Goal: Understand process/instructions: Learn how to perform a task or action

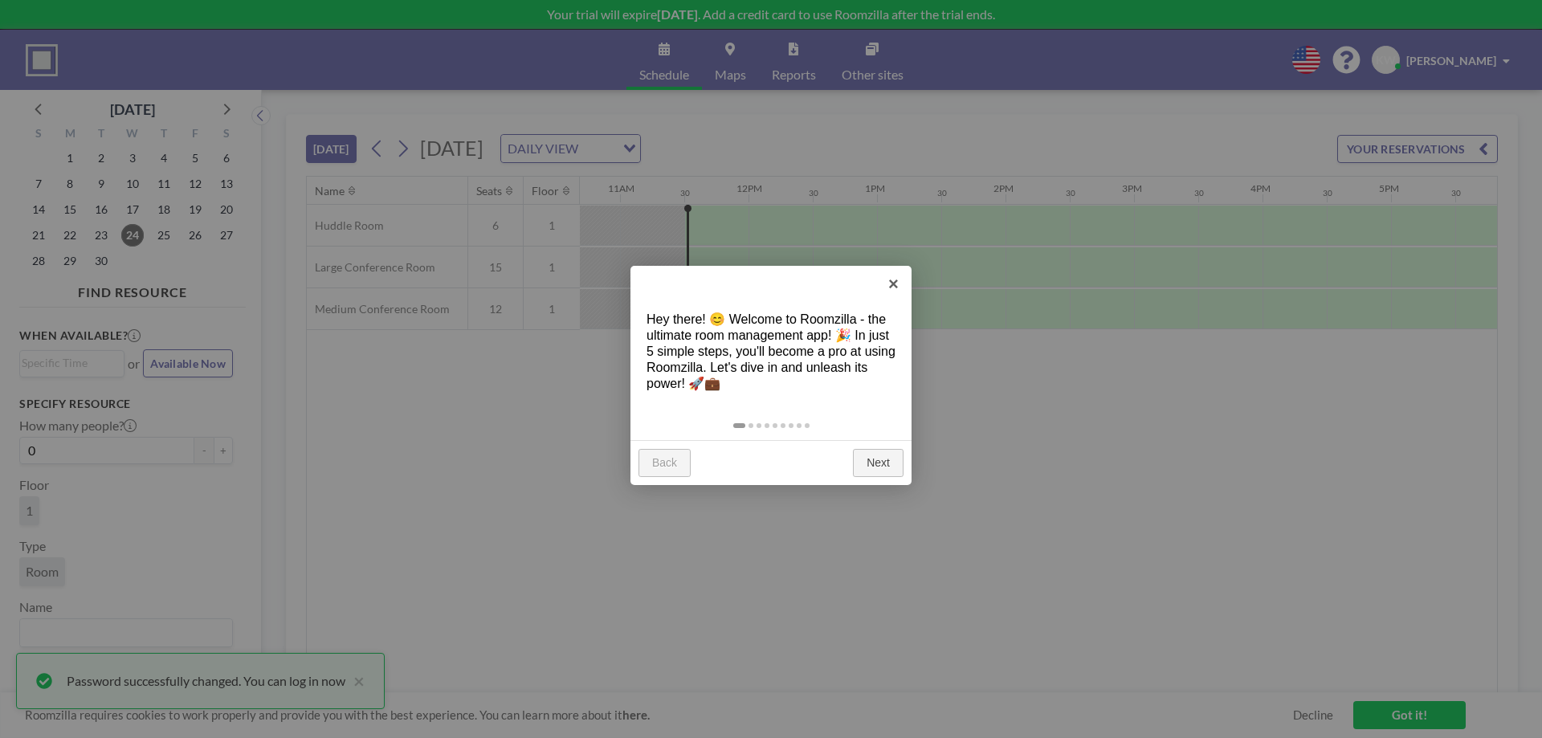
scroll to position [0, 1413]
click at [879, 462] on link "Next" at bounding box center [878, 463] width 51 height 29
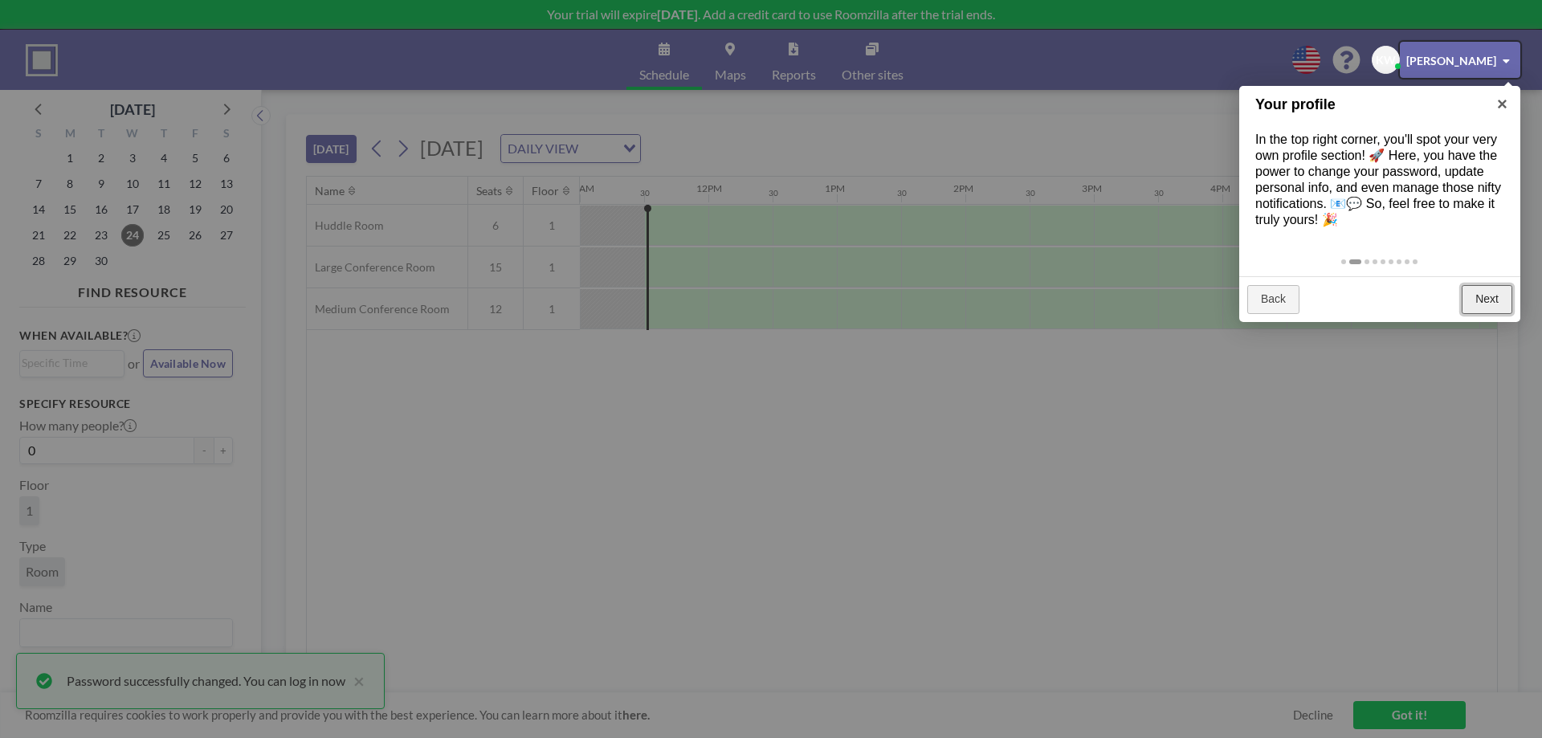
click at [1487, 314] on link "Next" at bounding box center [1487, 299] width 51 height 29
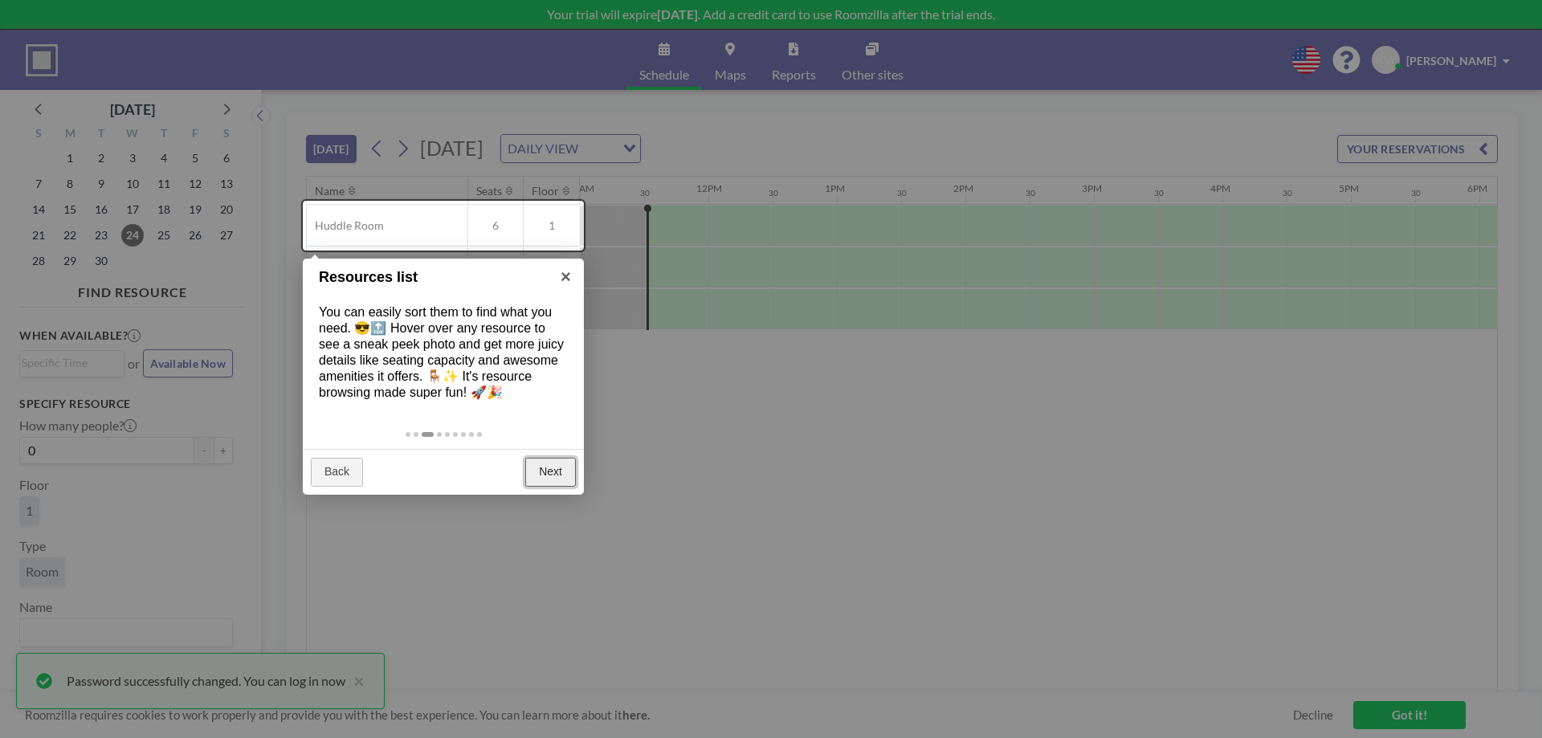
click at [556, 487] on link "Next" at bounding box center [550, 472] width 51 height 29
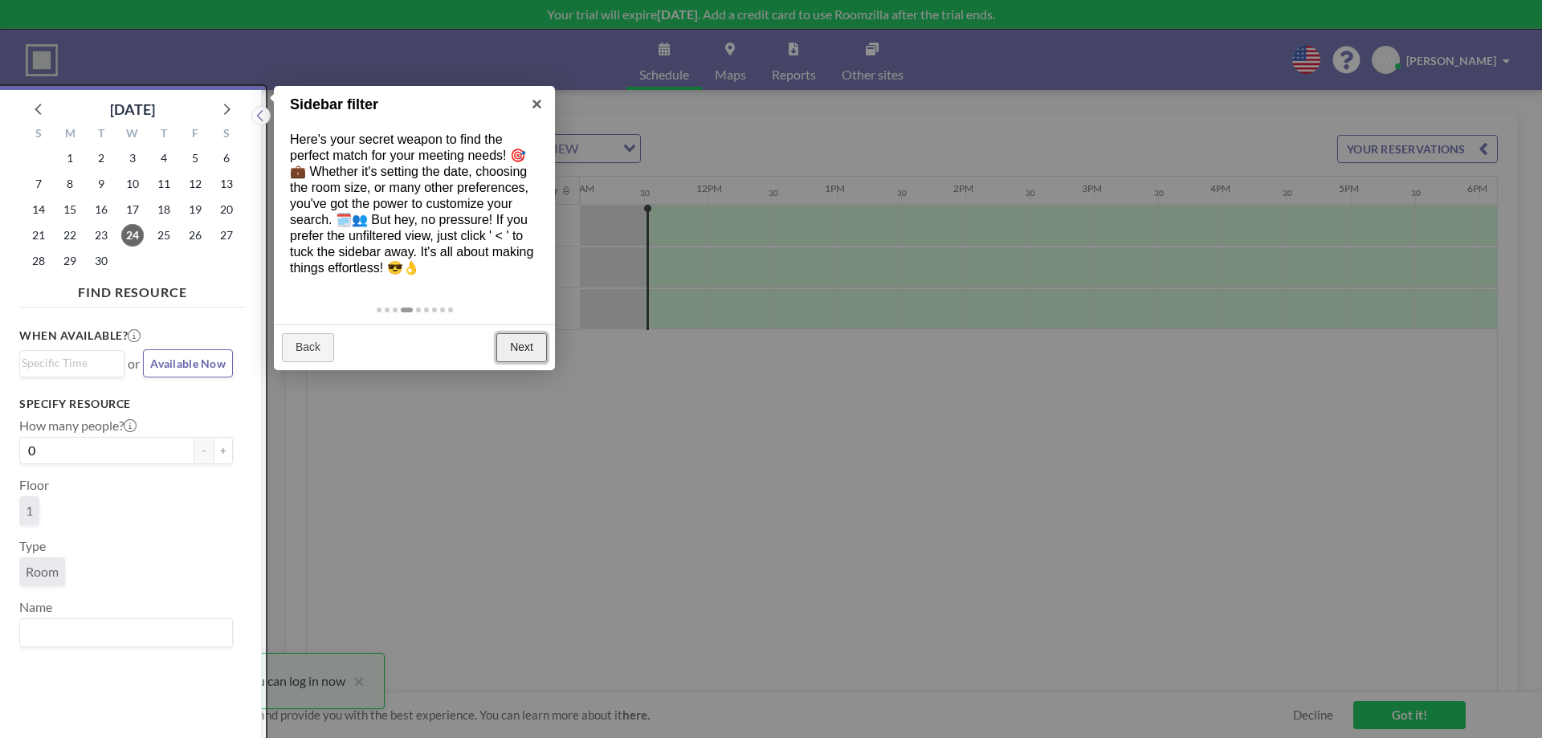
scroll to position [4, 0]
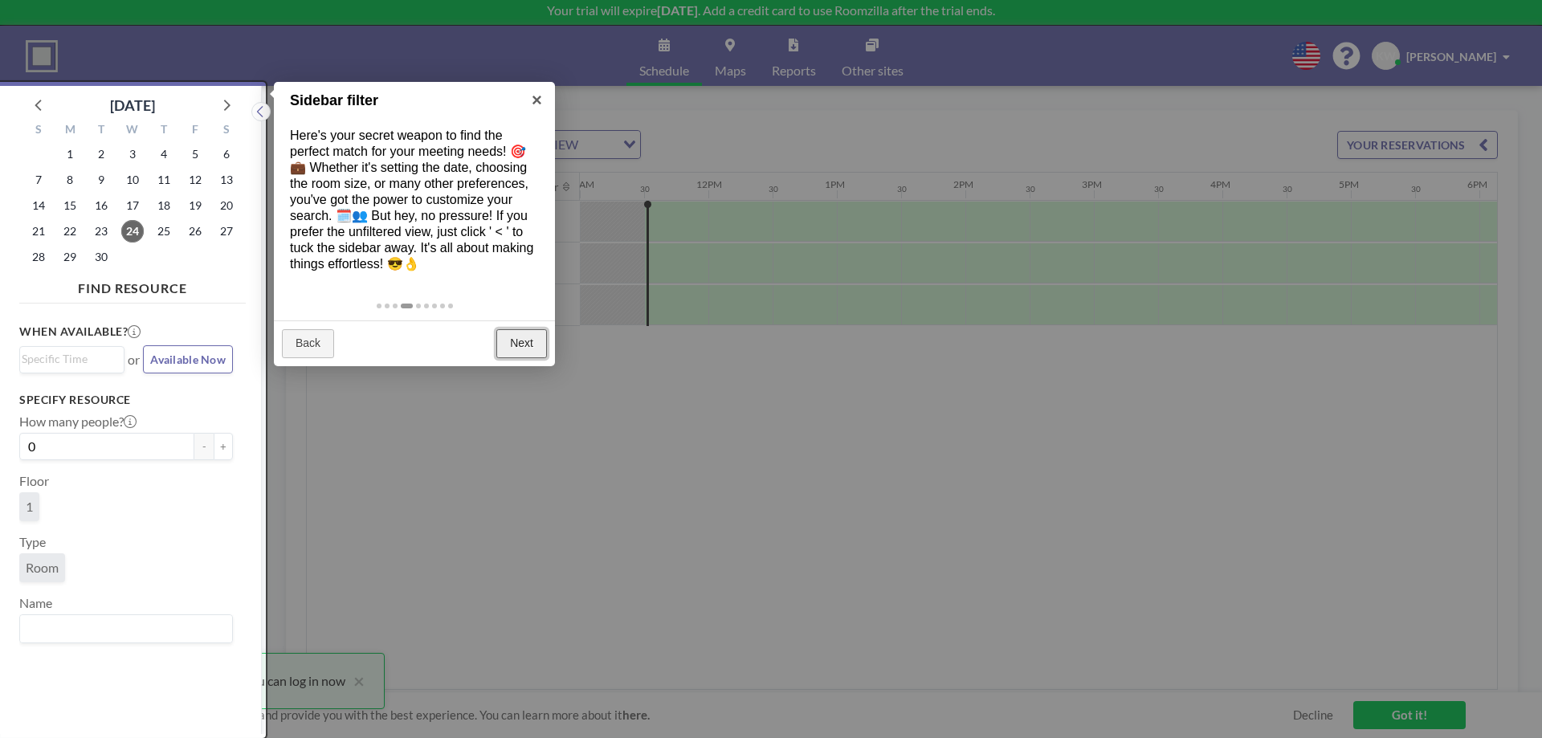
click at [521, 358] on link "Next" at bounding box center [521, 343] width 51 height 29
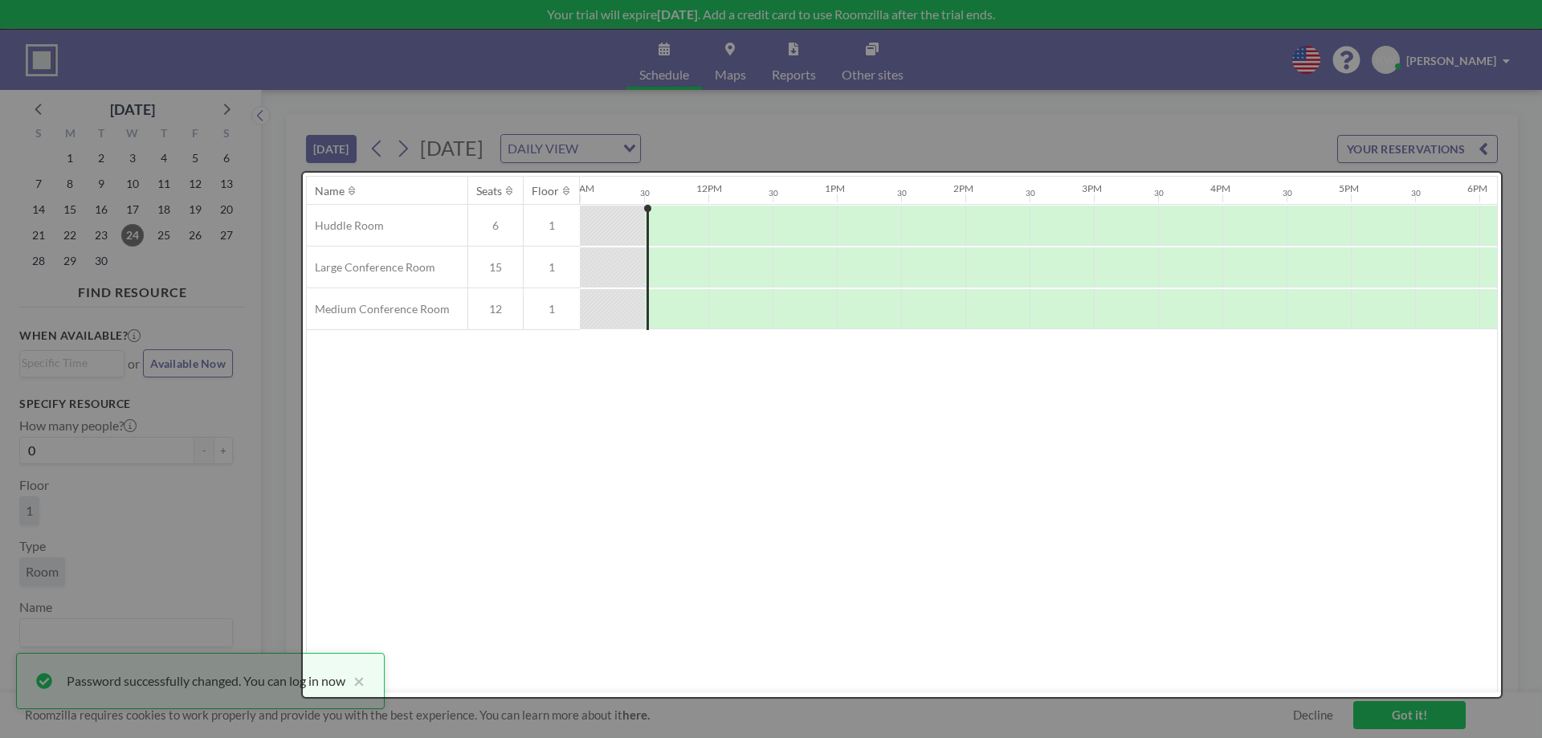
scroll to position [0, 0]
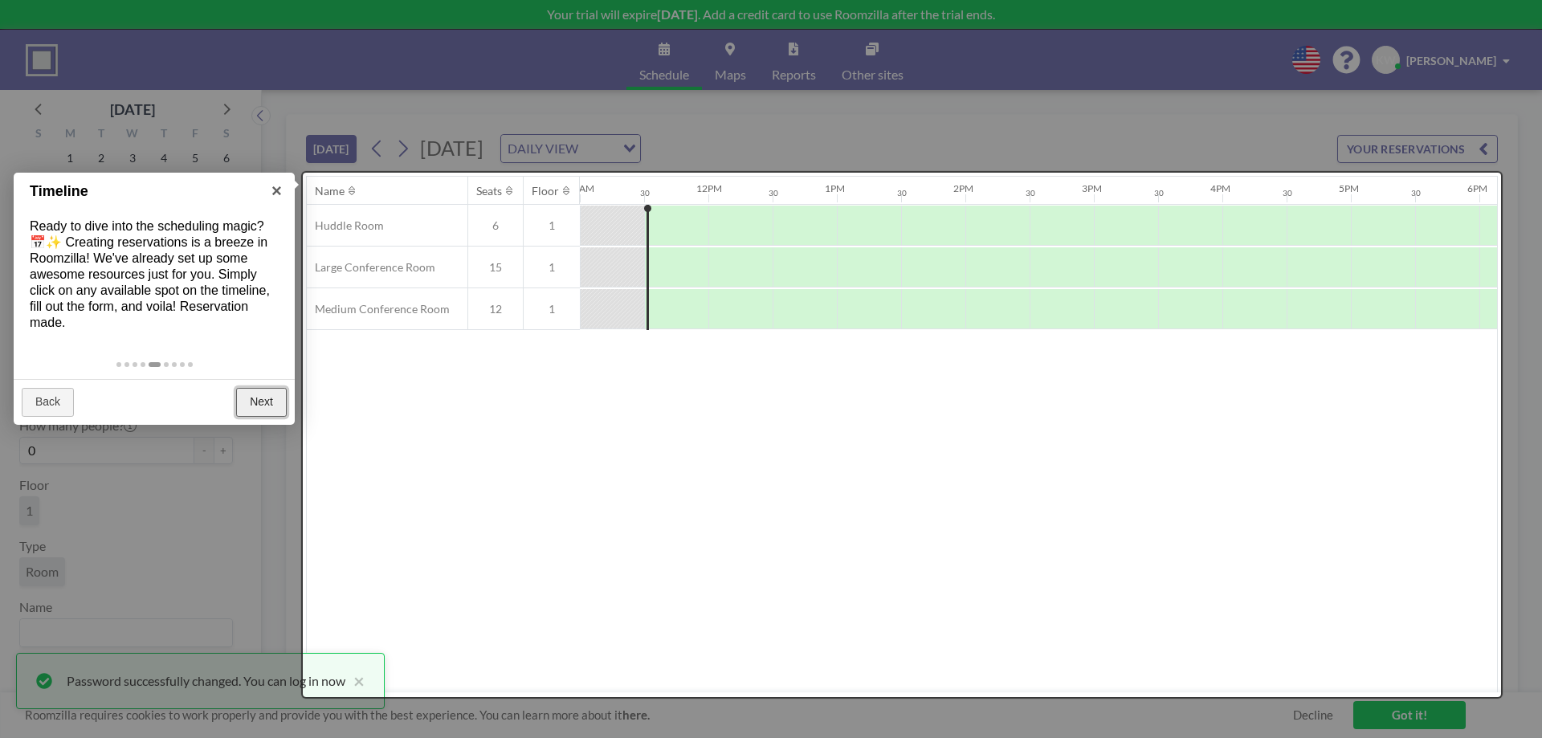
click at [259, 396] on link "Next" at bounding box center [261, 402] width 51 height 29
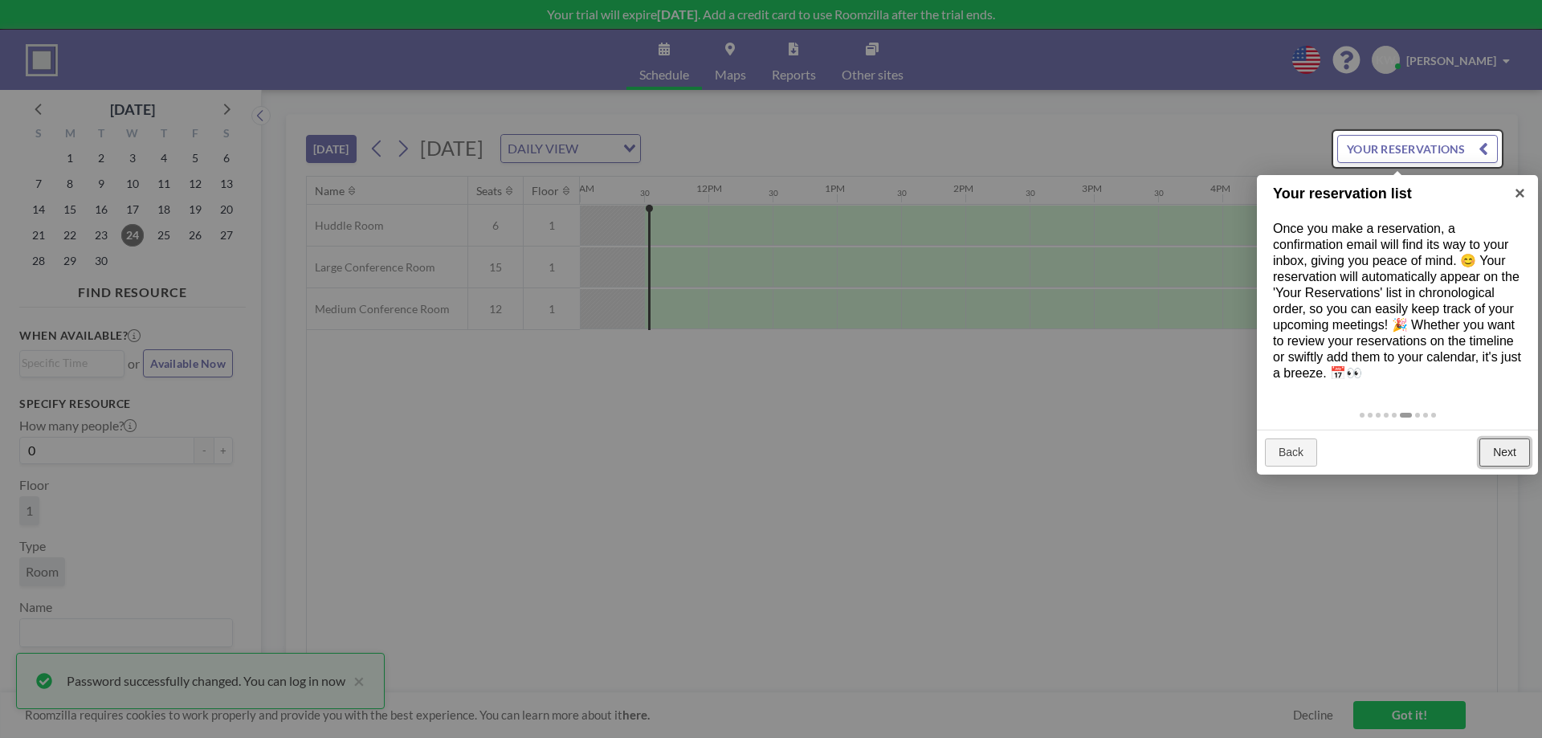
click at [1493, 467] on link "Next" at bounding box center [1504, 452] width 51 height 29
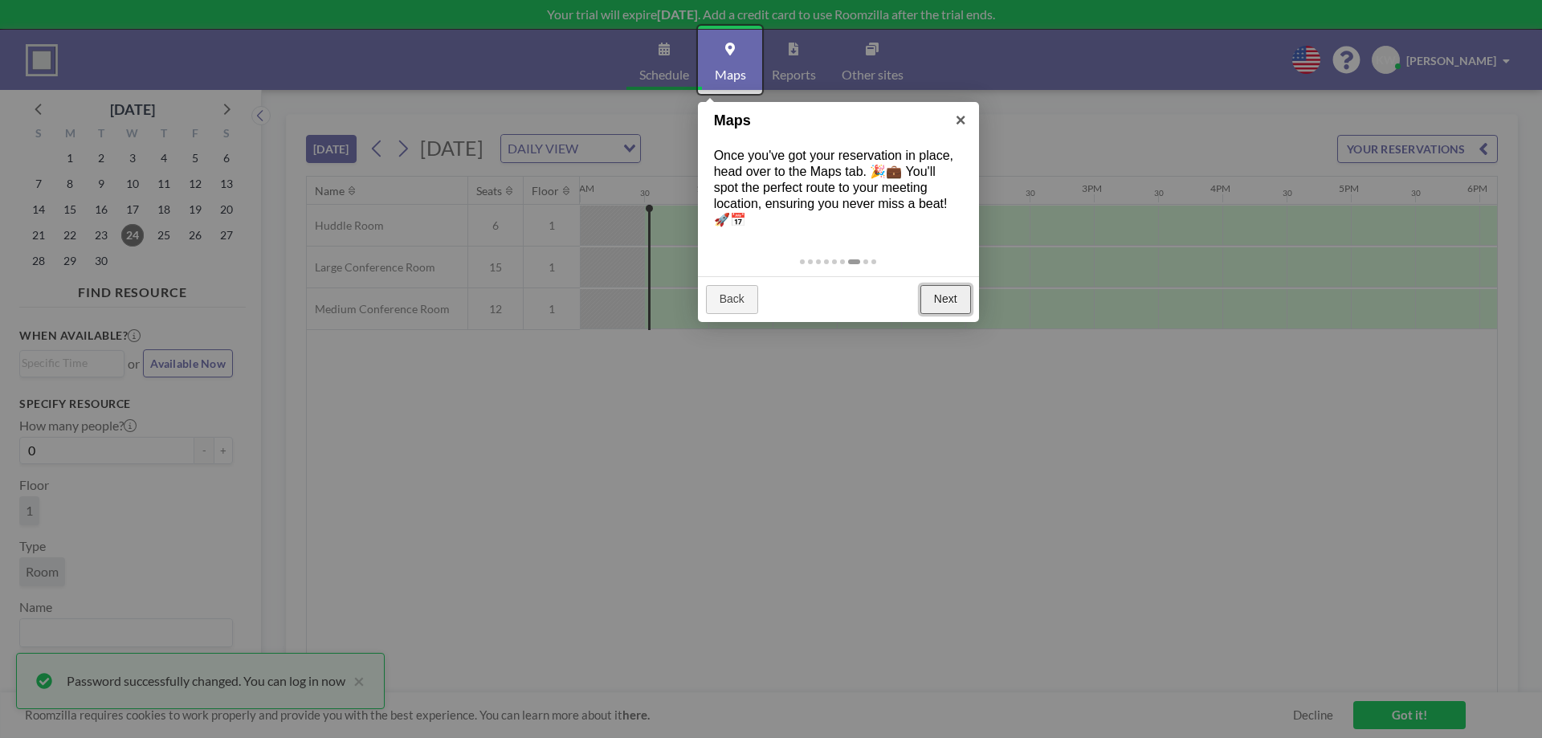
click at [937, 292] on link "Next" at bounding box center [945, 299] width 51 height 29
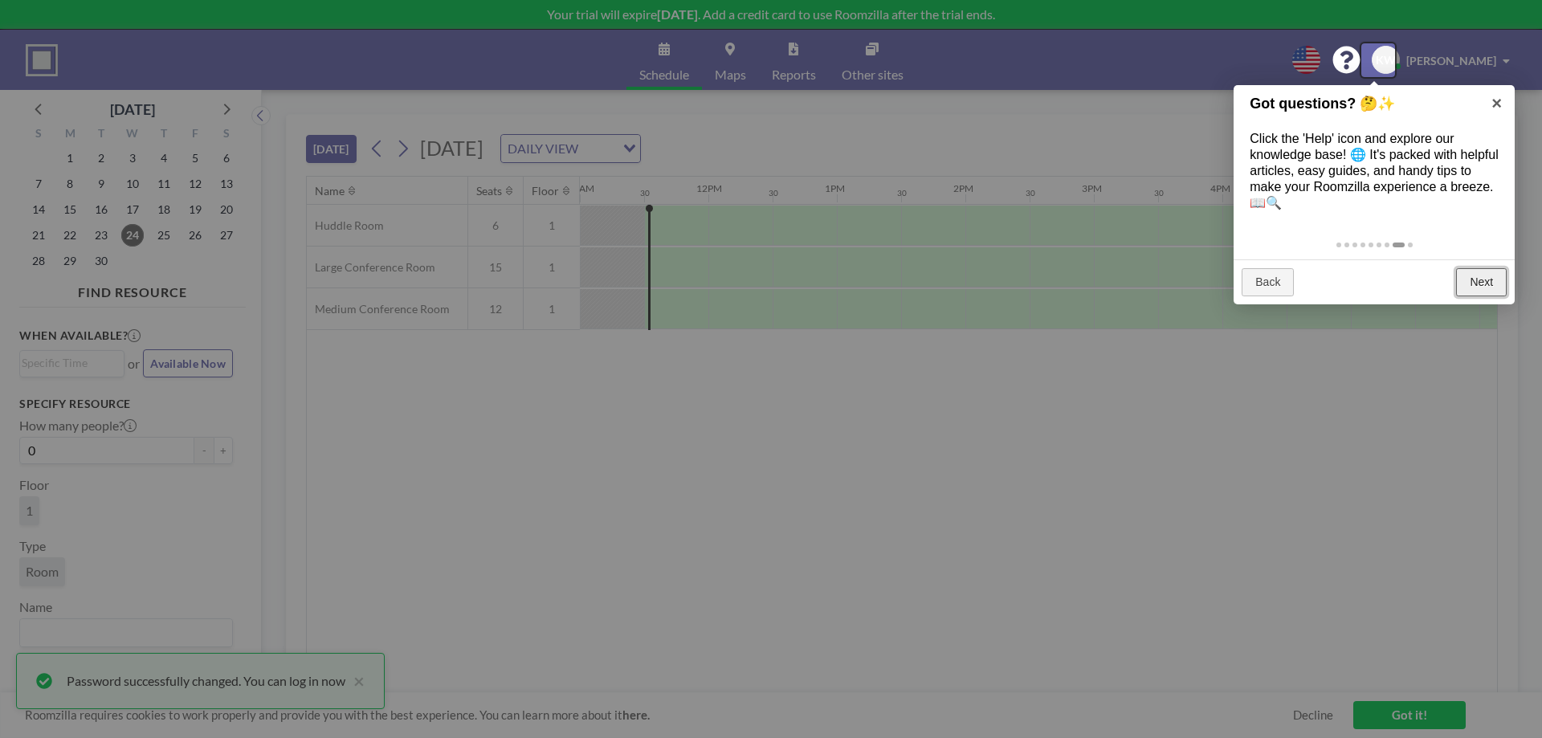
click at [1487, 278] on link "Next" at bounding box center [1481, 282] width 51 height 29
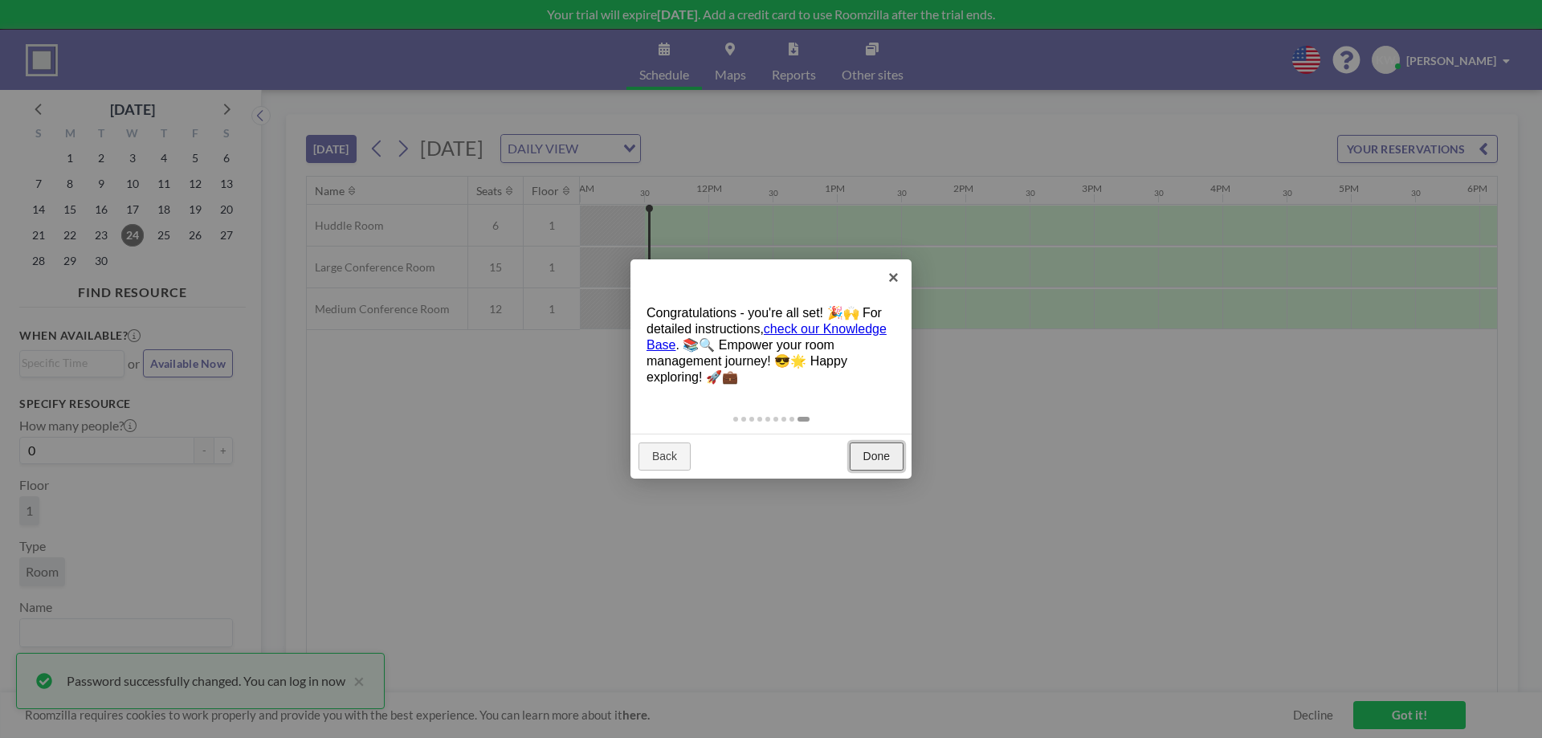
click at [854, 445] on link "Done" at bounding box center [877, 456] width 54 height 29
